Goal: Transaction & Acquisition: Purchase product/service

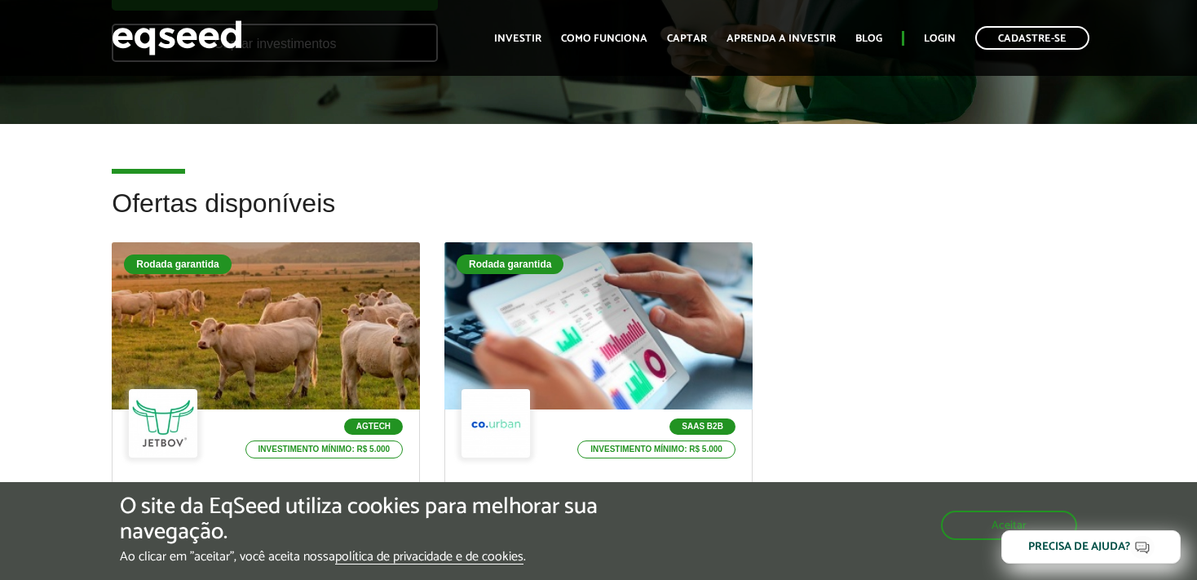
scroll to position [602, 0]
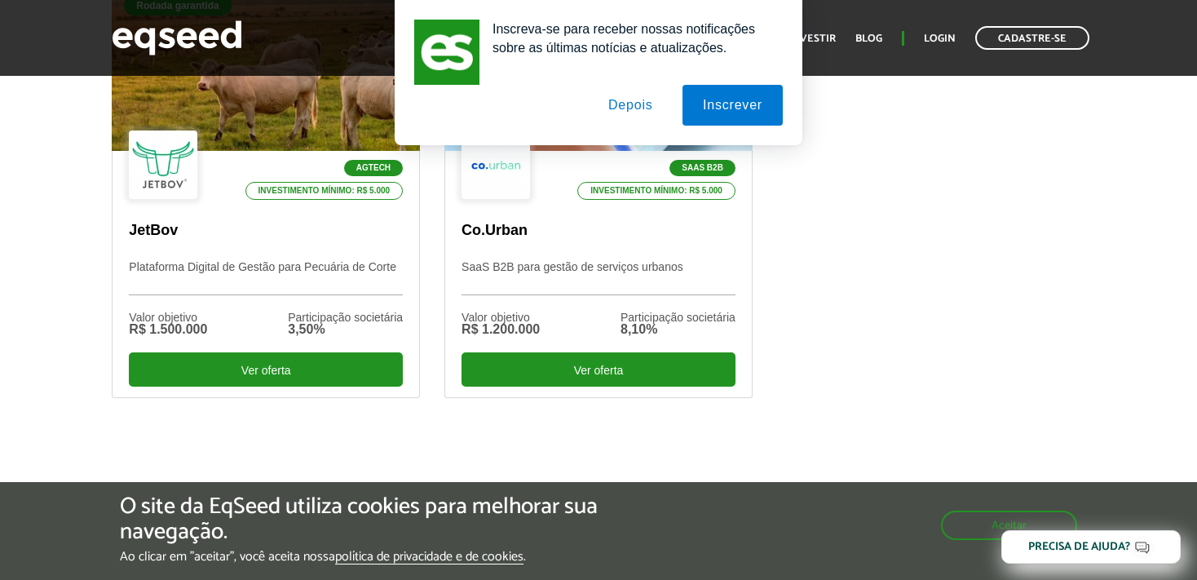
click at [611, 101] on button "Depois" at bounding box center [631, 105] width 86 height 41
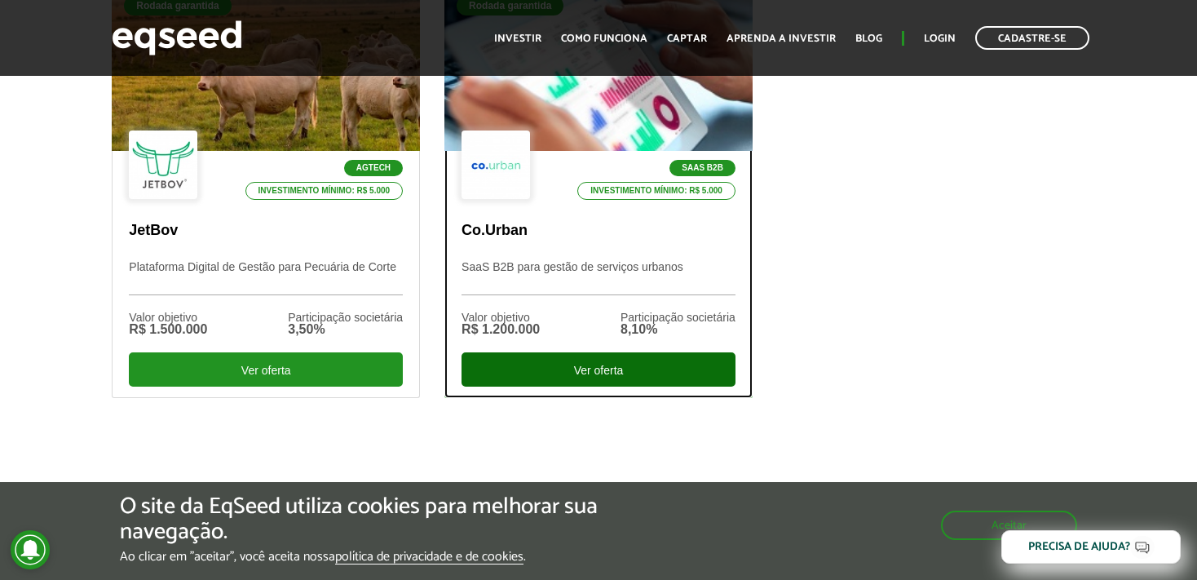
click at [637, 357] on div "Ver oferta" at bounding box center [598, 369] width 274 height 34
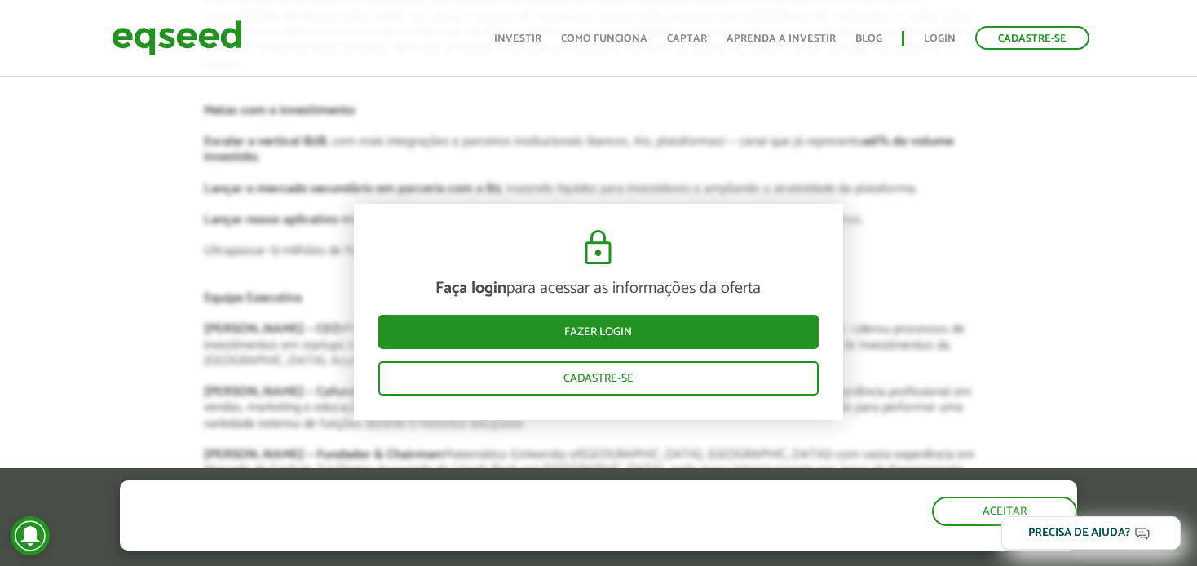
scroll to position [2583, 0]
